Goal: Use online tool/utility: Utilize a website feature to perform a specific function

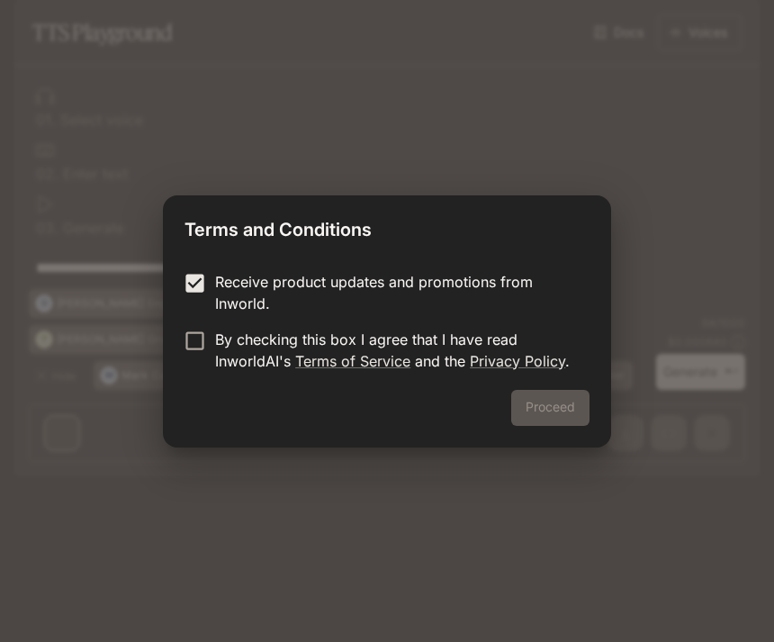
click at [185, 312] on label "Receive product updates and promotions from Inworld." at bounding box center [375, 292] width 401 height 43
click at [561, 403] on button "Proceed" at bounding box center [550, 408] width 78 height 36
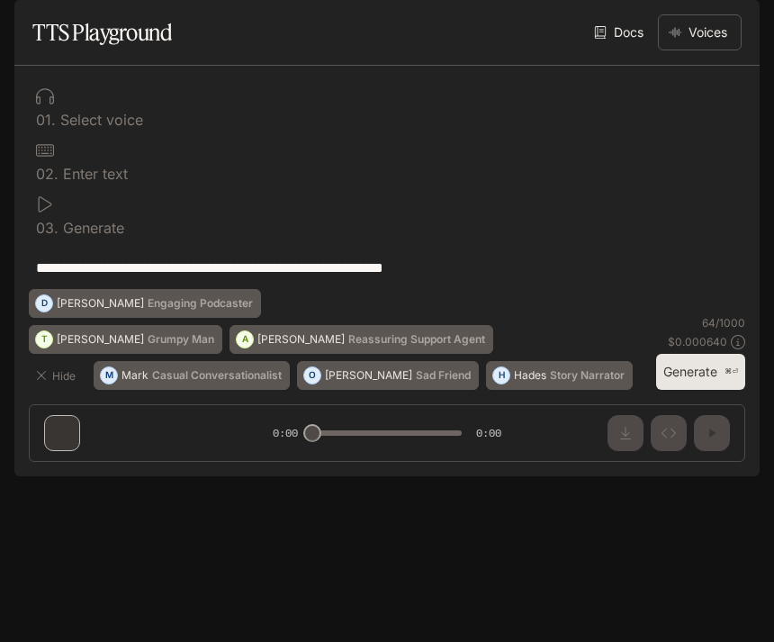
click at [59, 134] on div "0 1 . Select voice" at bounding box center [387, 107] width 717 height 54
click at [35, 134] on div "0 1 . Select voice" at bounding box center [387, 107] width 717 height 54
click at [705, 50] on button "Voices" at bounding box center [700, 32] width 84 height 36
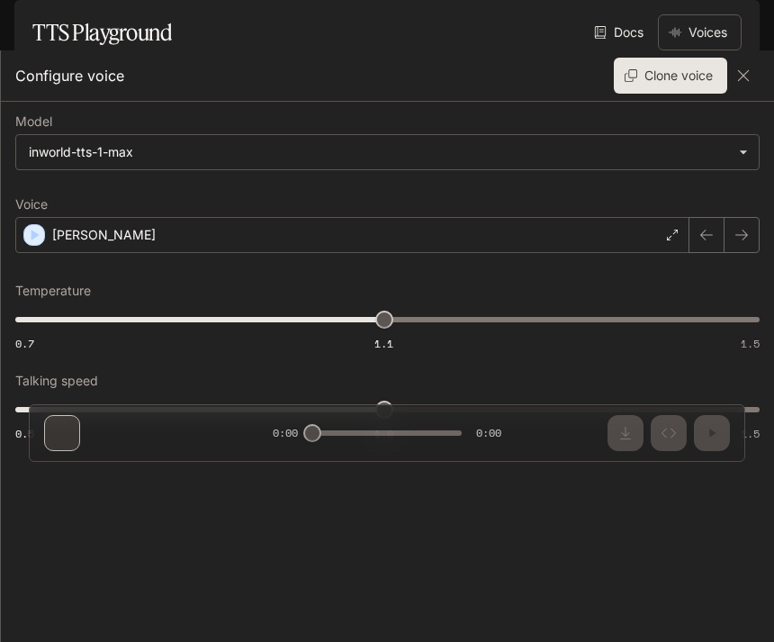
click at [599, 168] on body "**********" at bounding box center [387, 321] width 774 height 642
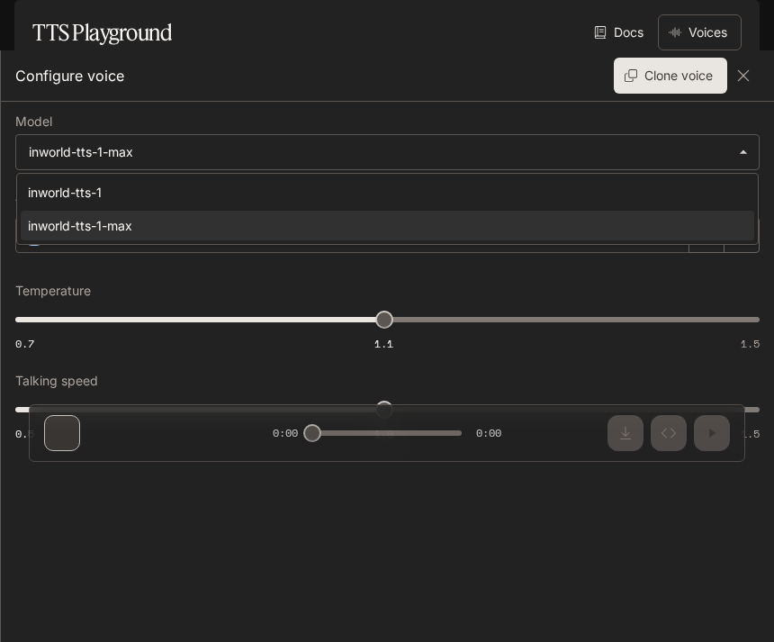
click at [29, 222] on div "inworld-tts-1-max" at bounding box center [384, 225] width 712 height 19
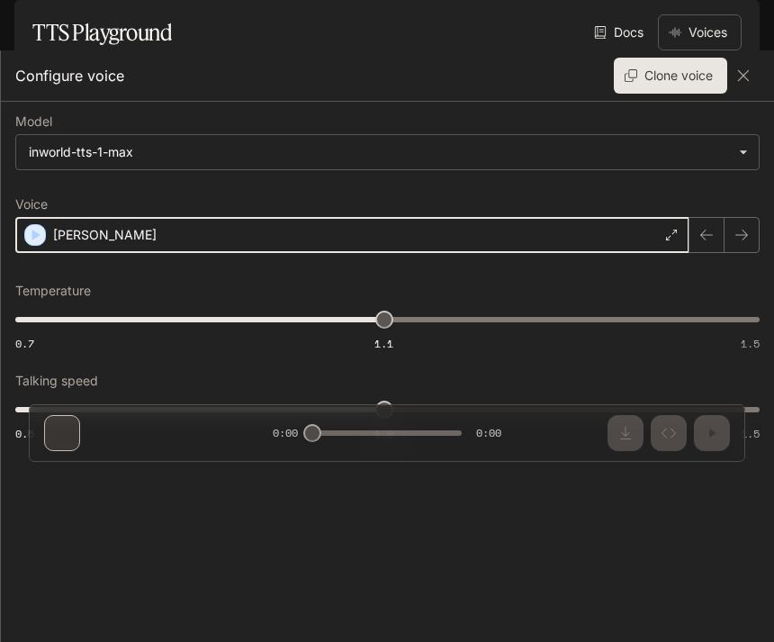
click at [43, 230] on div "button" at bounding box center [35, 235] width 20 height 20
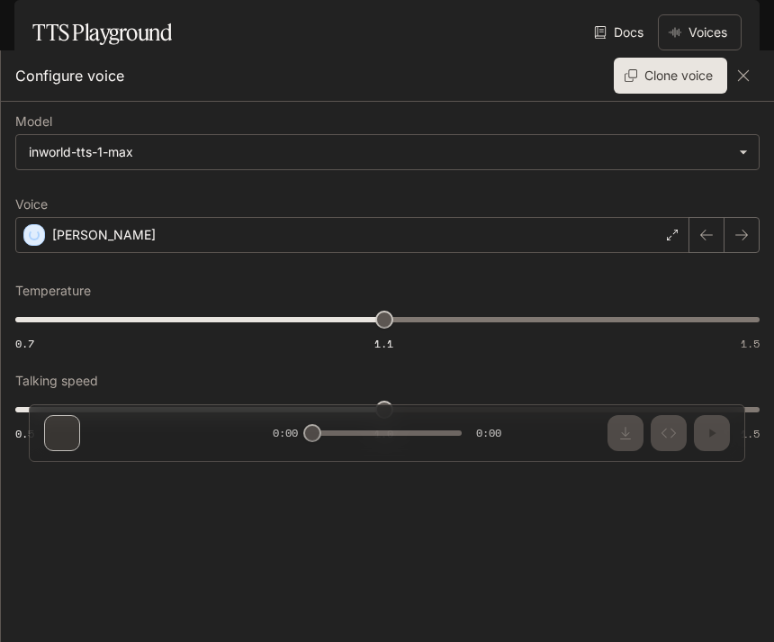
click at [682, 80] on button "Clone voice" at bounding box center [670, 76] width 113 height 36
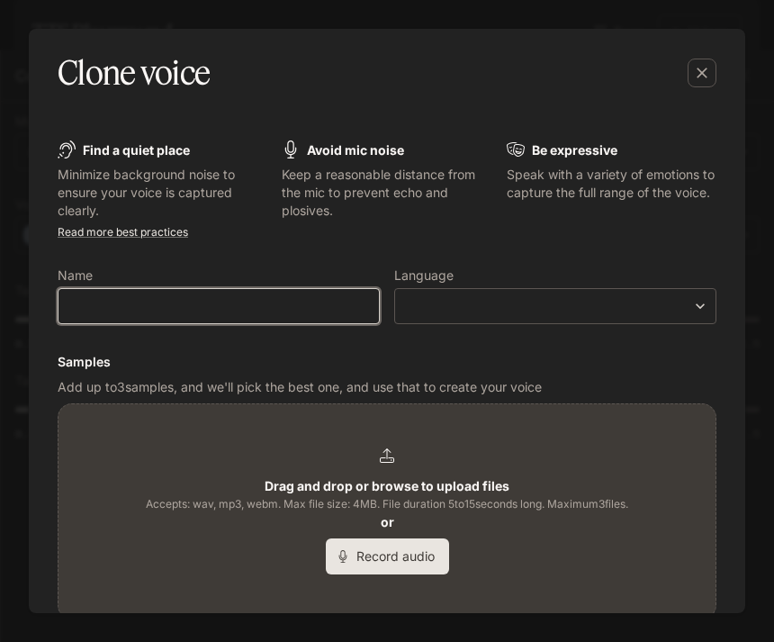
click at [98, 305] on input "text" at bounding box center [219, 306] width 321 height 18
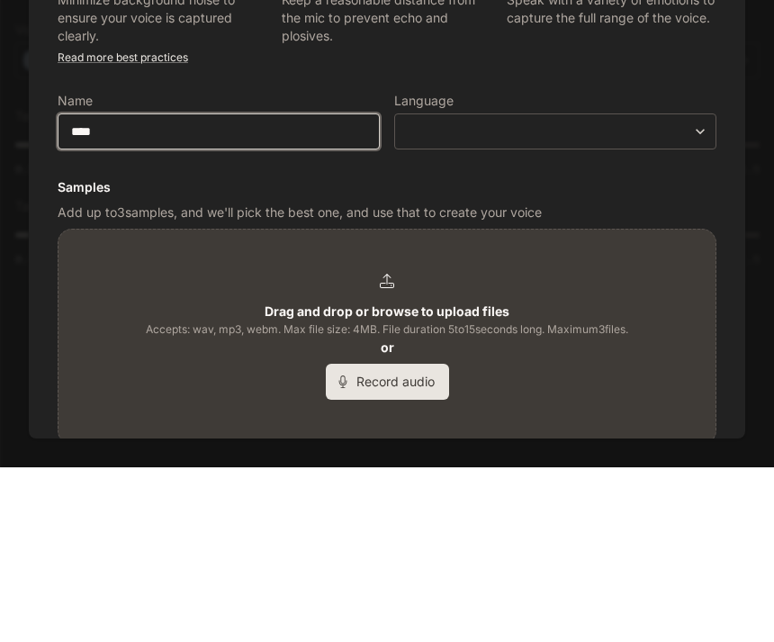
type input "****"
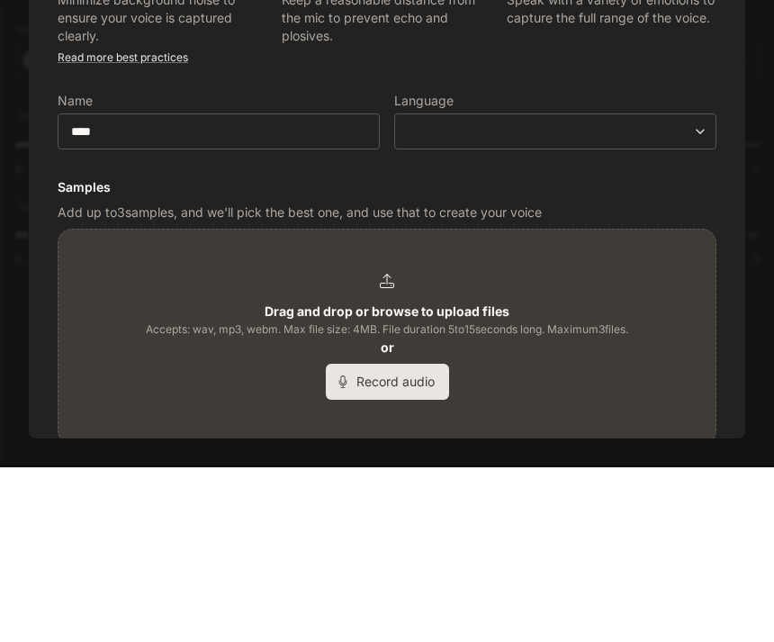
click at [674, 288] on div "​ ​" at bounding box center [555, 306] width 322 height 36
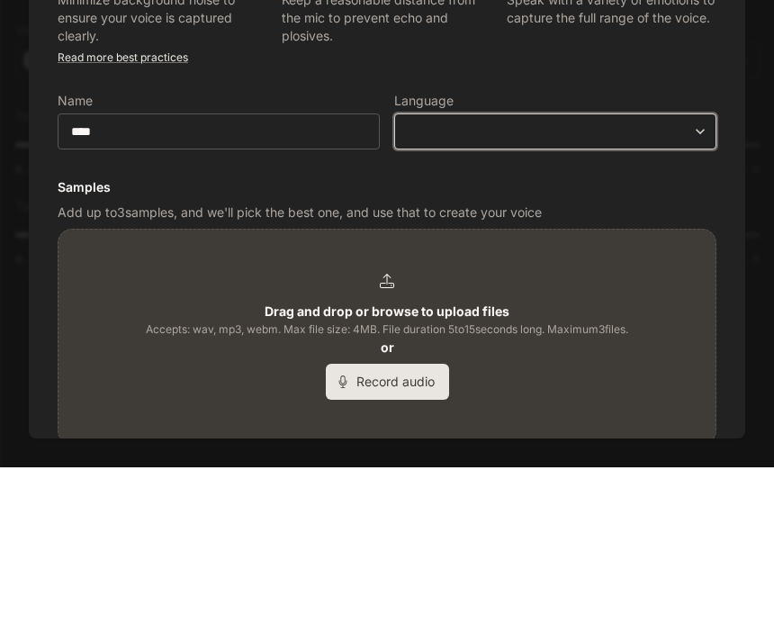
scroll to position [59, 0]
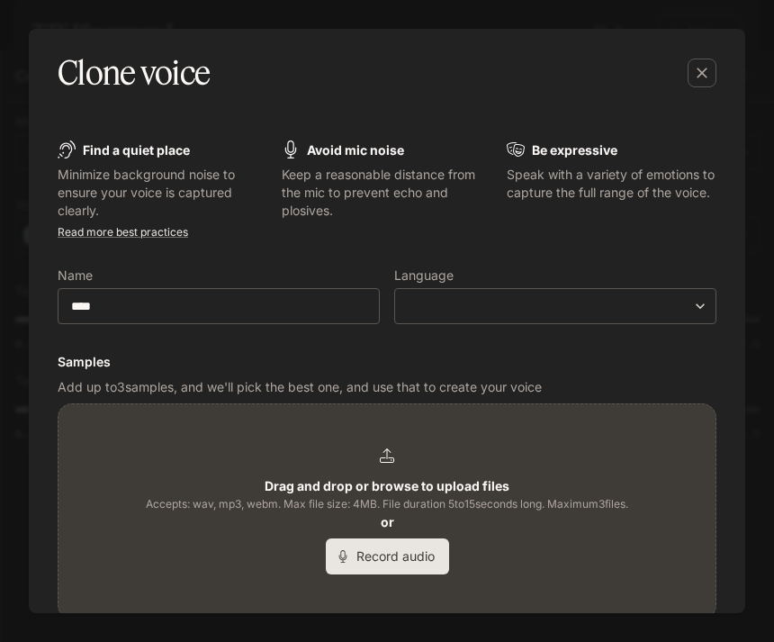
click at [691, 297] on body "**********" at bounding box center [387, 321] width 774 height 642
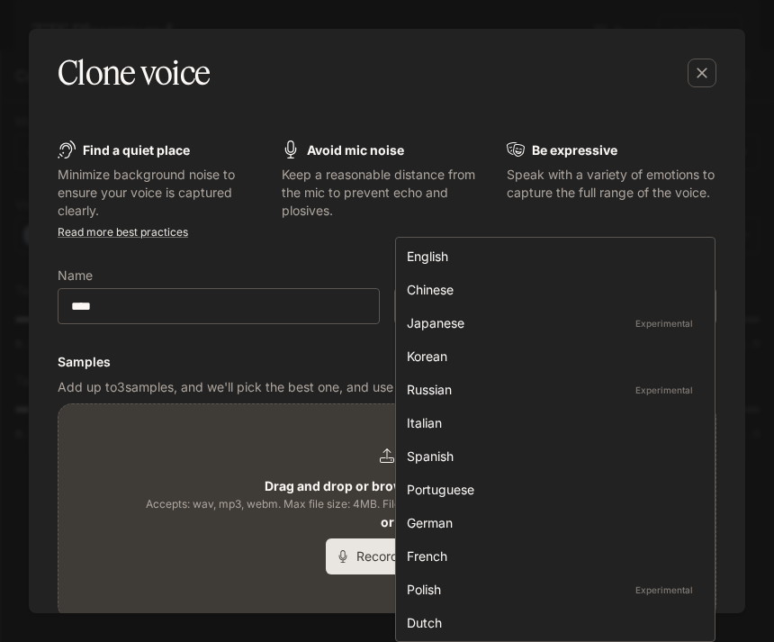
click at [630, 243] on li "English" at bounding box center [556, 256] width 312 height 30
type input "*****"
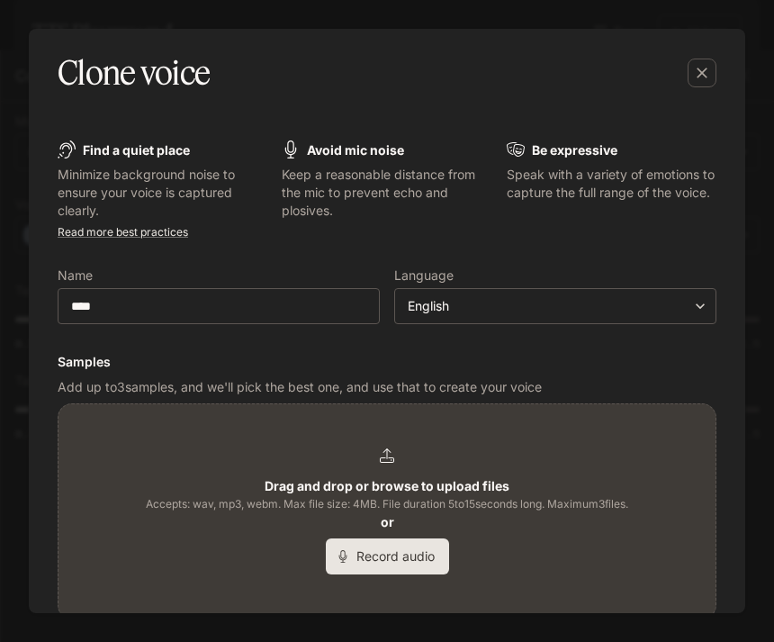
click at [408, 570] on button "Record audio" at bounding box center [387, 557] width 123 height 36
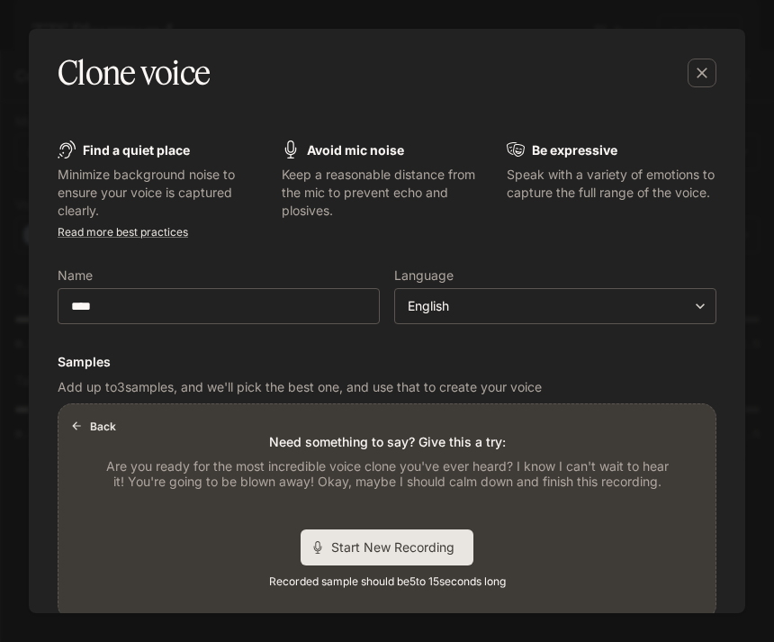
click at [415, 562] on div "Start New Recording" at bounding box center [387, 548] width 173 height 36
click at [387, 552] on span "Stop Recording" at bounding box center [365, 547] width 107 height 19
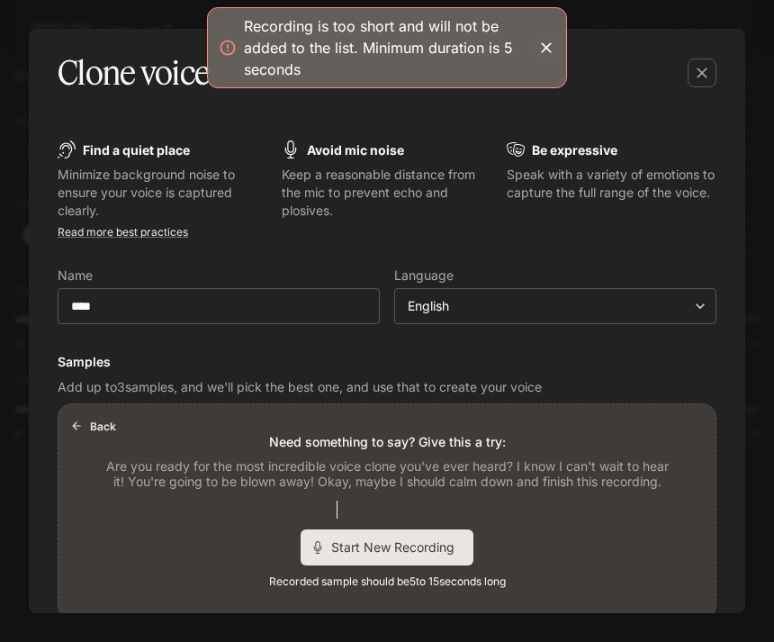
click at [549, 58] on button "button" at bounding box center [546, 47] width 25 height 25
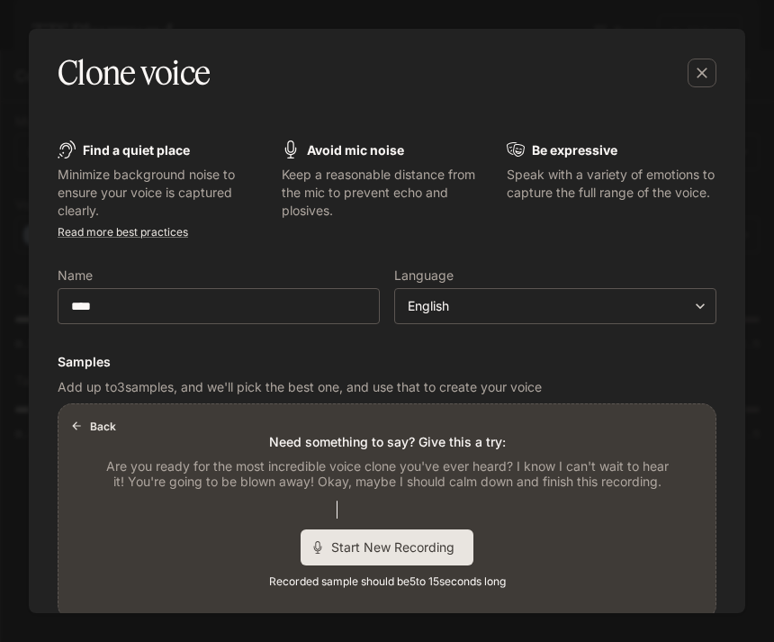
click at [407, 545] on span "Start New Recording" at bounding box center [398, 547] width 135 height 19
click at [376, 550] on span "Stop Recording" at bounding box center [365, 547] width 107 height 19
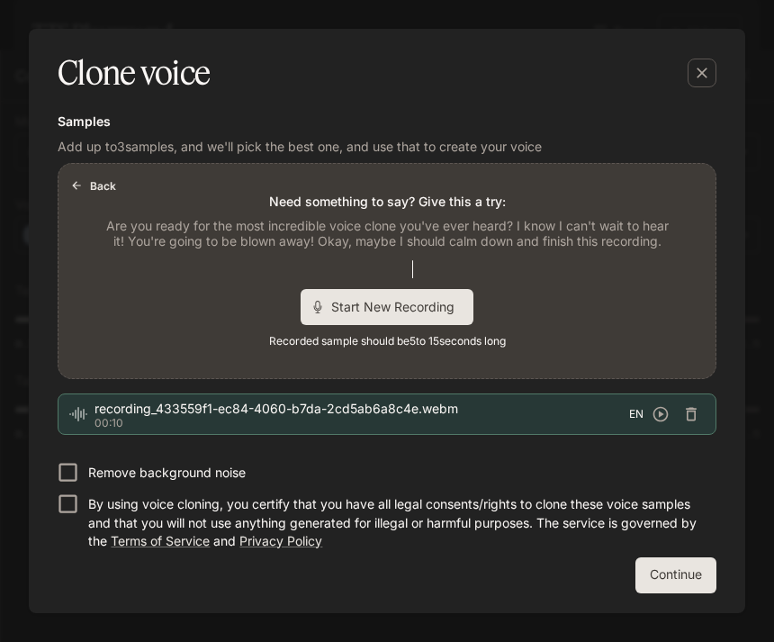
scroll to position [240, 0]
click at [676, 570] on button "Continue" at bounding box center [676, 575] width 81 height 36
click at [692, 581] on button "Continue" at bounding box center [676, 575] width 81 height 36
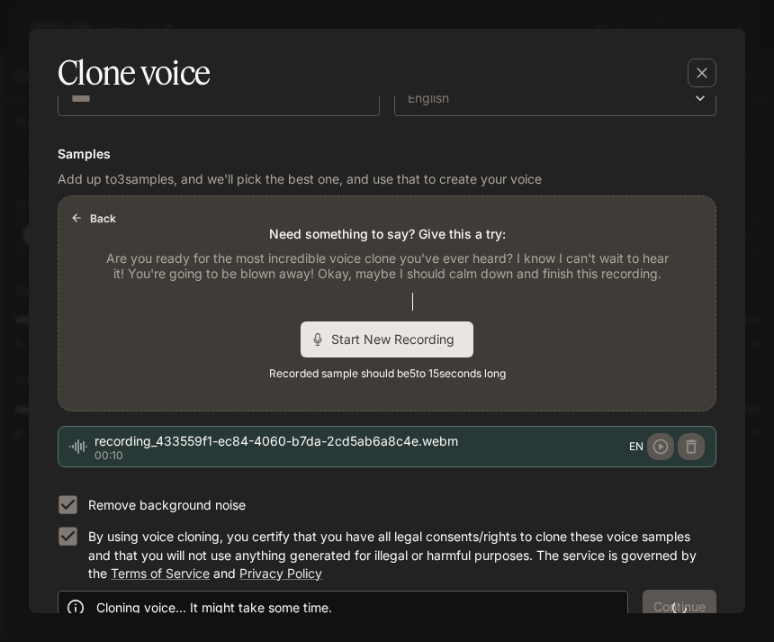
scroll to position [210, 0]
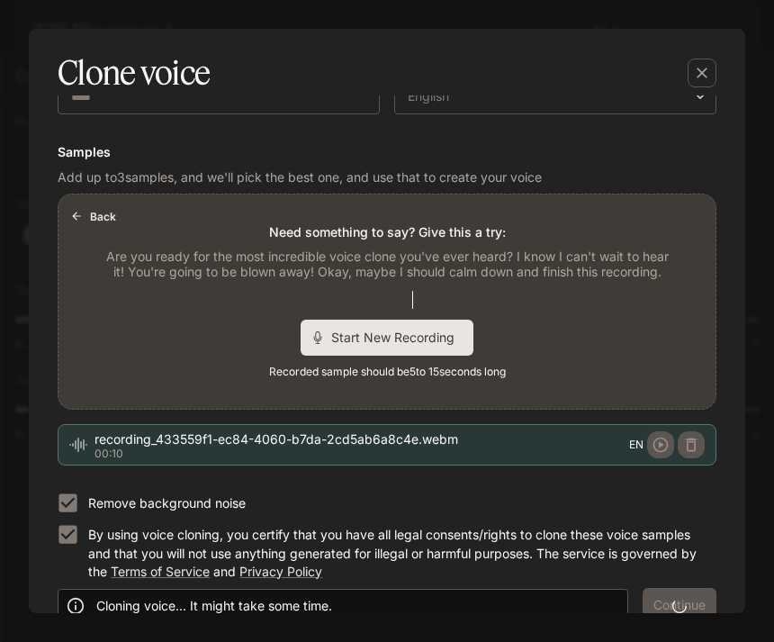
click at [434, 336] on span "Start New Recording" at bounding box center [398, 337] width 135 height 19
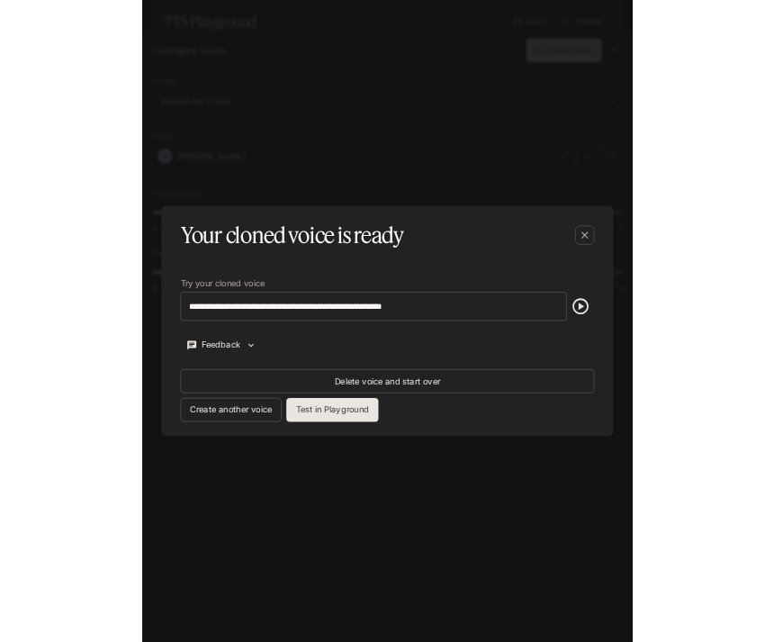
scroll to position [59, 0]
